Goal: Navigation & Orientation: Understand site structure

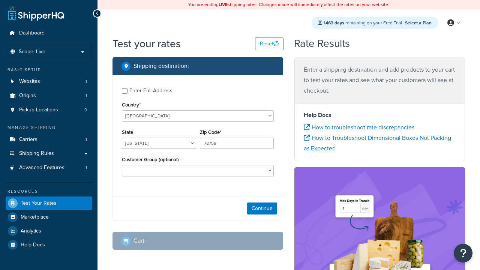
select select "[GEOGRAPHIC_DATA]"
